Goal: Find specific page/section: Find specific page/section

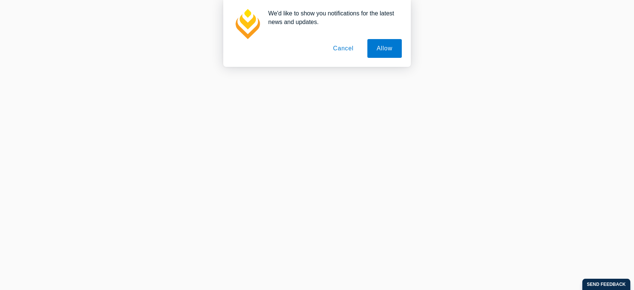
scroll to position [16, 0]
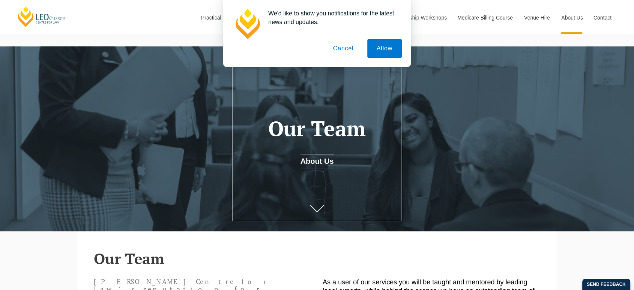
click at [386, 40] on button "Allow" at bounding box center [384, 48] width 35 height 19
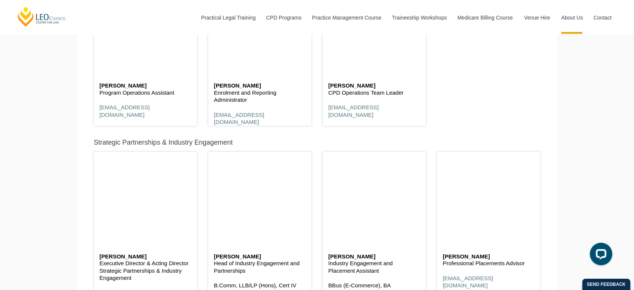
scroll to position [2889, 0]
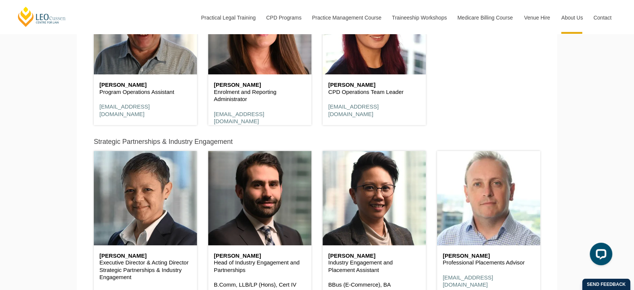
click at [301, 193] on header at bounding box center [259, 198] width 103 height 94
